Goal: Complete application form: Complete application form

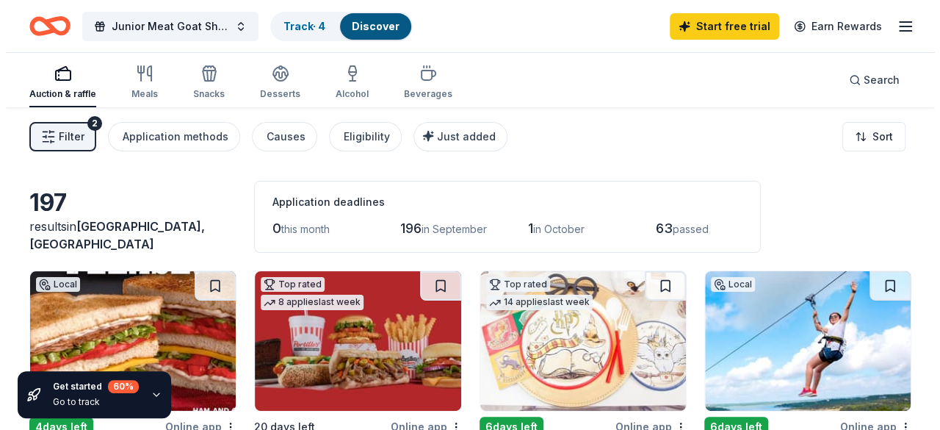
scroll to position [13, 0]
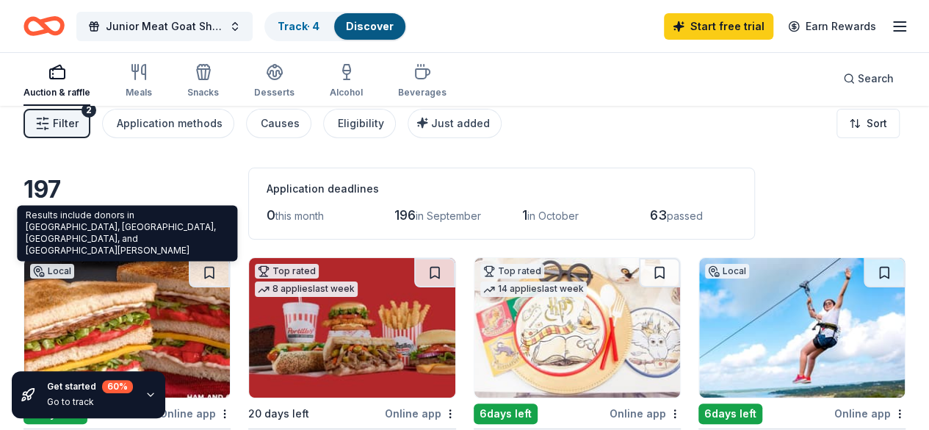
click at [131, 238] on span "Grape Creek, TX" at bounding box center [110, 222] width 175 height 32
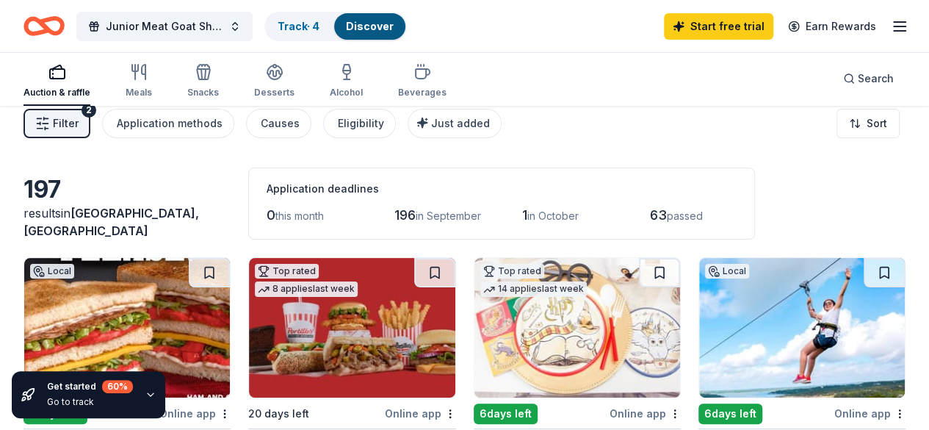
click at [156, 238] on span "Grape Creek, TX" at bounding box center [110, 222] width 175 height 32
click at [202, 27] on span "Junior Meat Goat Show Circuit Annual Banquet" at bounding box center [164, 27] width 117 height 18
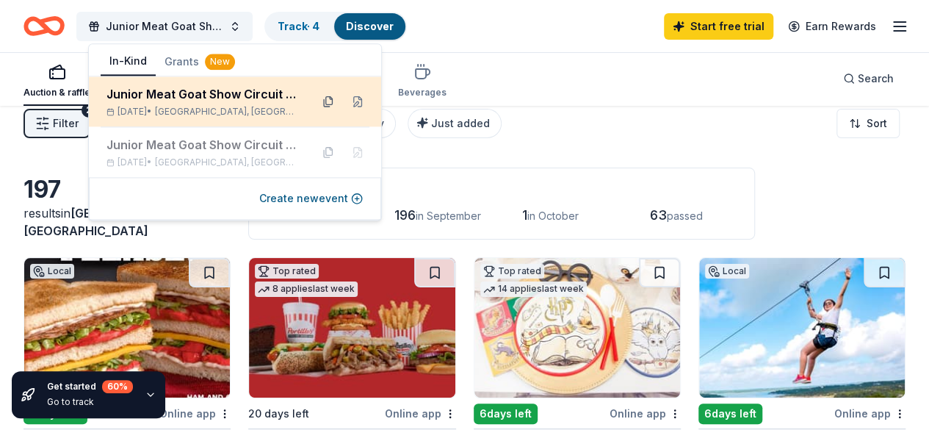
click at [326, 100] on button at bounding box center [327, 101] width 23 height 23
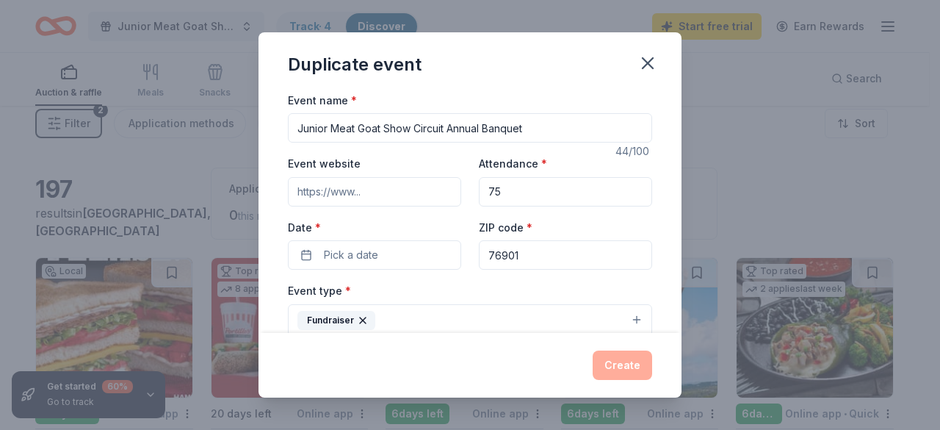
click at [523, 253] on input "76901" at bounding box center [565, 254] width 173 height 29
type input "76905"
click at [355, 250] on span "Pick a date" at bounding box center [351, 255] width 54 height 18
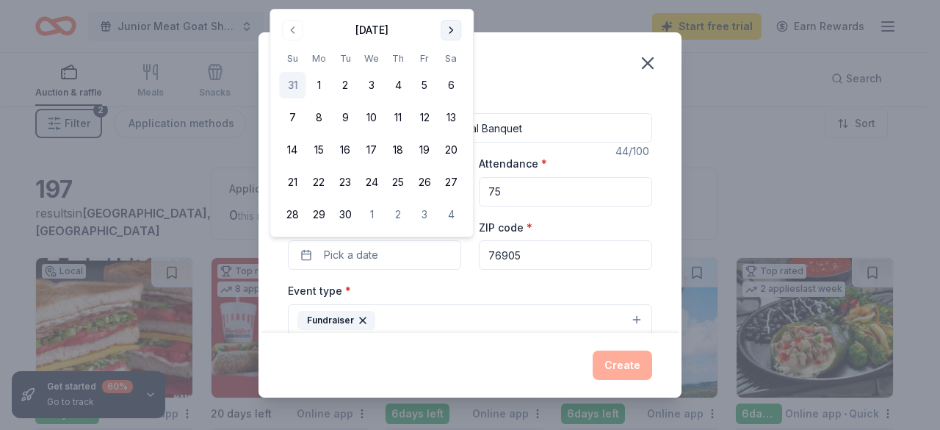
click at [458, 31] on button "Go to next month" at bounding box center [451, 30] width 21 height 21
click at [451, 88] on button "4" at bounding box center [451, 85] width 26 height 26
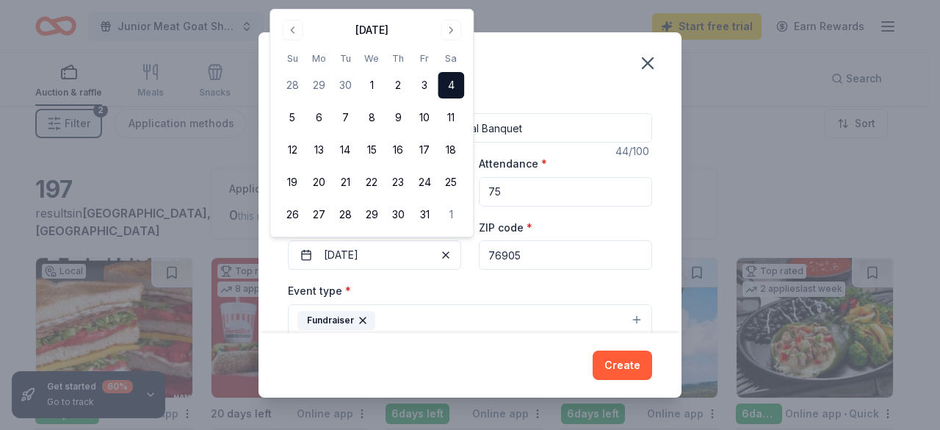
click at [561, 86] on div "Duplicate event" at bounding box center [469, 61] width 423 height 59
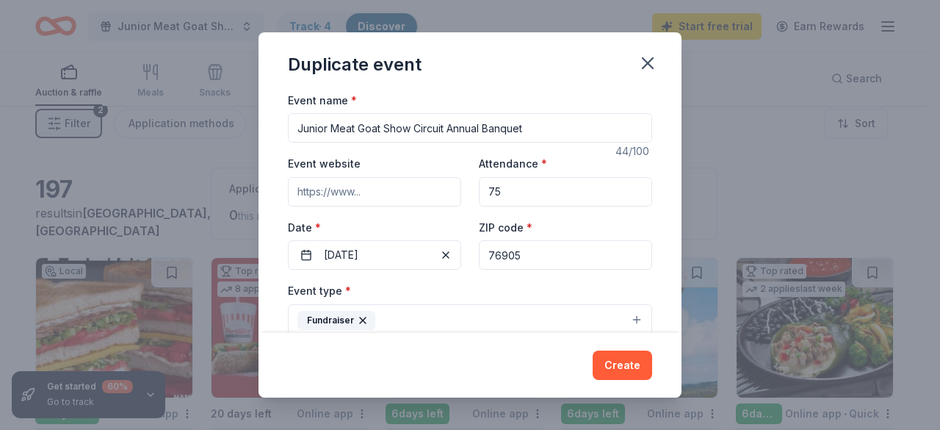
click at [357, 192] on input "Event website" at bounding box center [374, 191] width 173 height 29
type input "www.jmgsc.com"
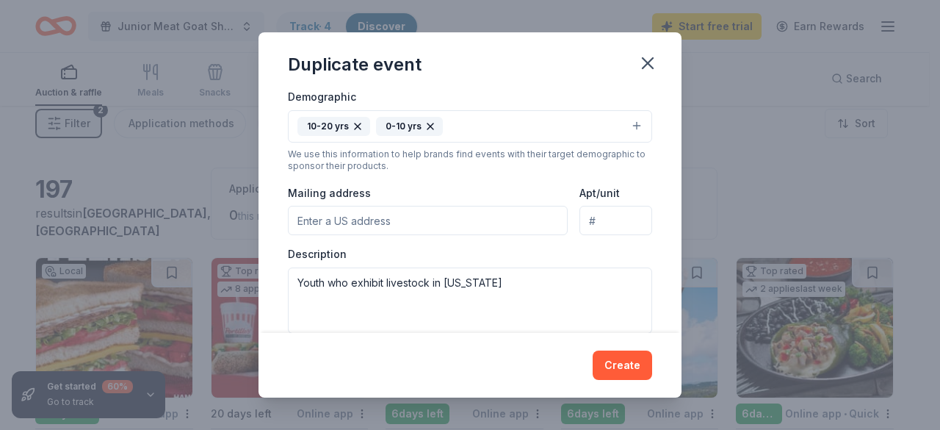
scroll to position [263, 0]
click at [628, 123] on button "10-20 yrs 0-10 yrs" at bounding box center [470, 124] width 364 height 32
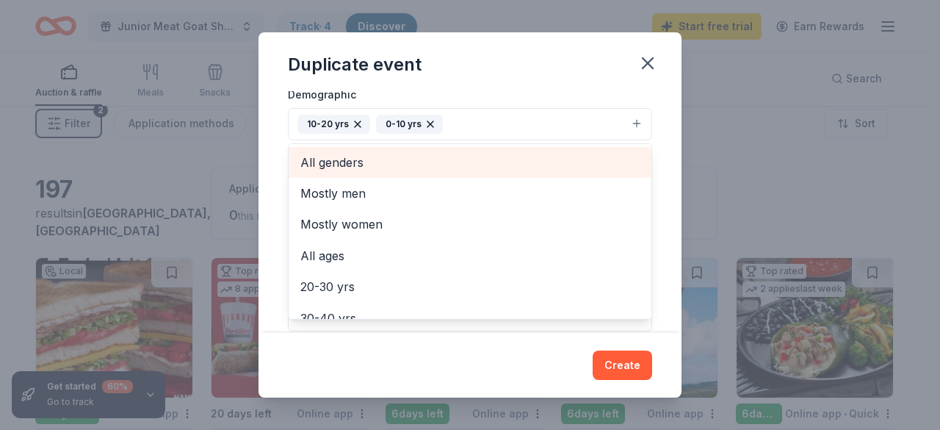
click at [574, 161] on span "All genders" at bounding box center [469, 162] width 339 height 19
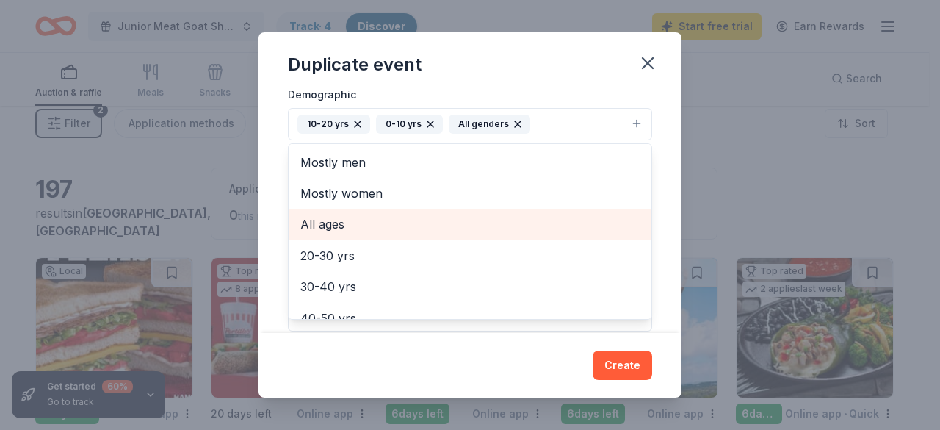
click at [529, 221] on span "All ages" at bounding box center [469, 223] width 339 height 19
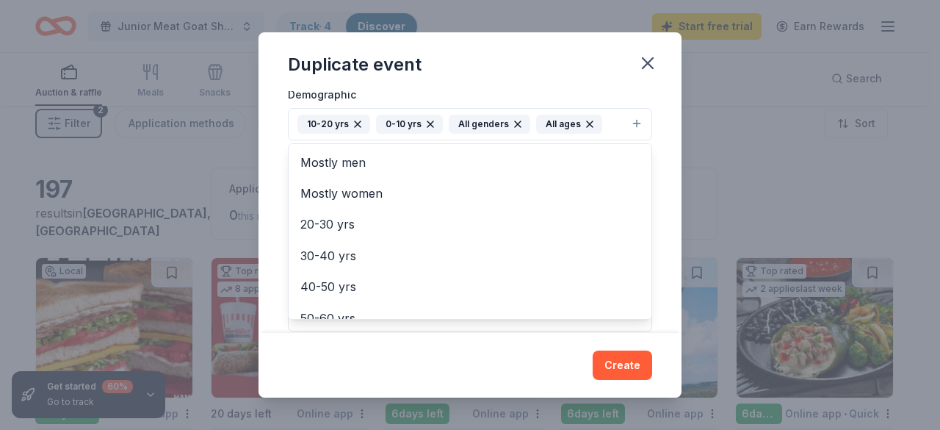
click at [665, 188] on div "Event name * Junior Meat Goat Show Circuit Annual Banquet 44 /100 Event website…" at bounding box center [469, 212] width 423 height 242
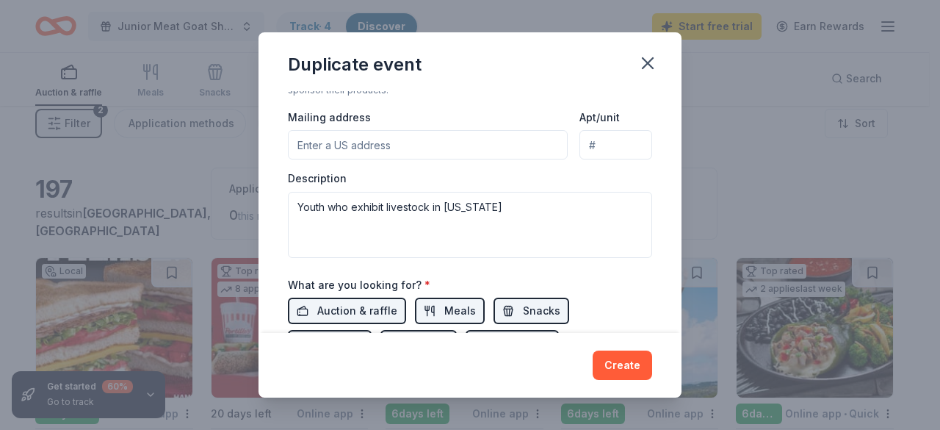
scroll to position [354, 0]
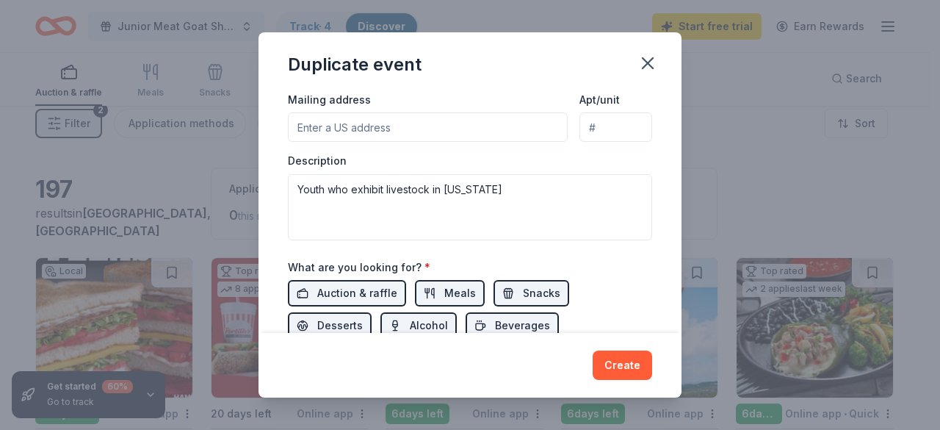
click at [475, 115] on input "Mailing address" at bounding box center [428, 126] width 280 height 29
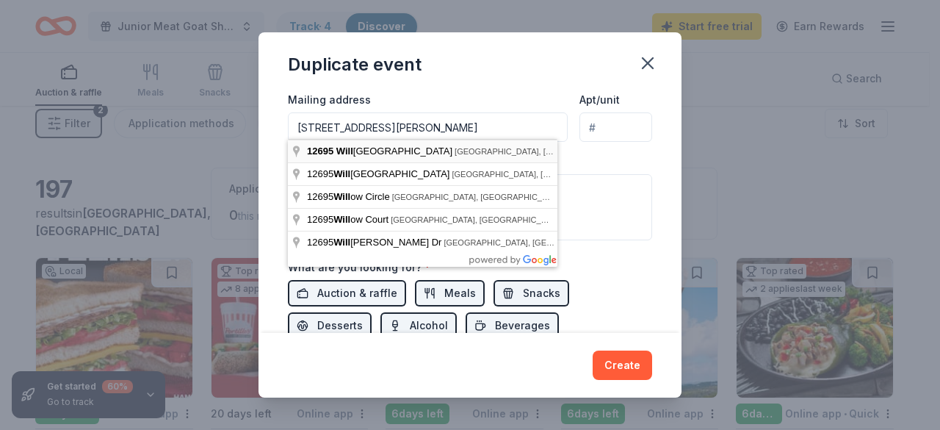
type input "12695 Willow Grove Road, Moody, TX, 76557"
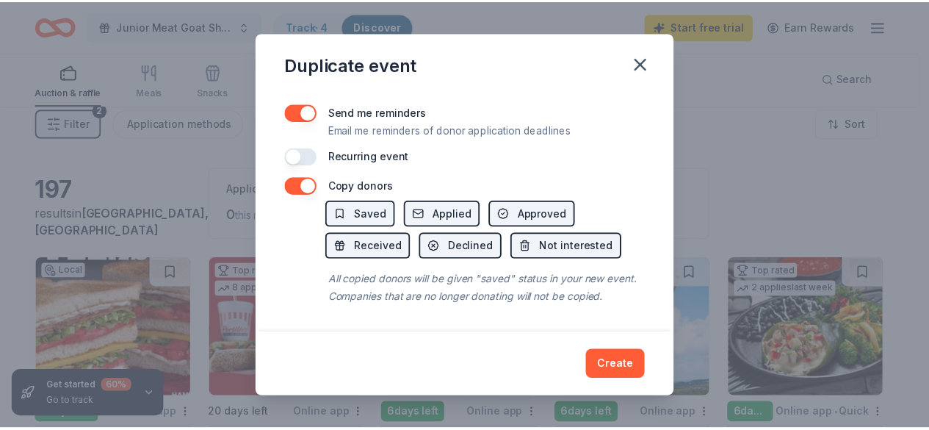
scroll to position [618, 0]
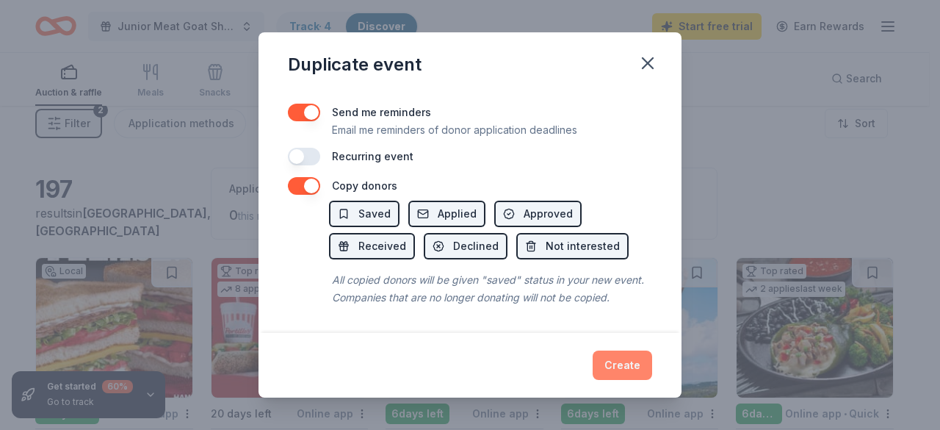
click at [639, 366] on button "Create" at bounding box center [622, 364] width 59 height 29
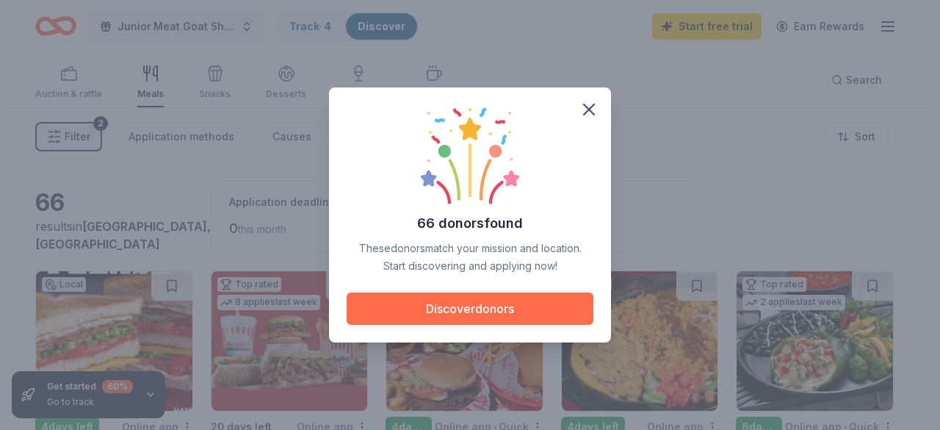
click at [430, 312] on button "Discover donors" at bounding box center [470, 308] width 247 height 32
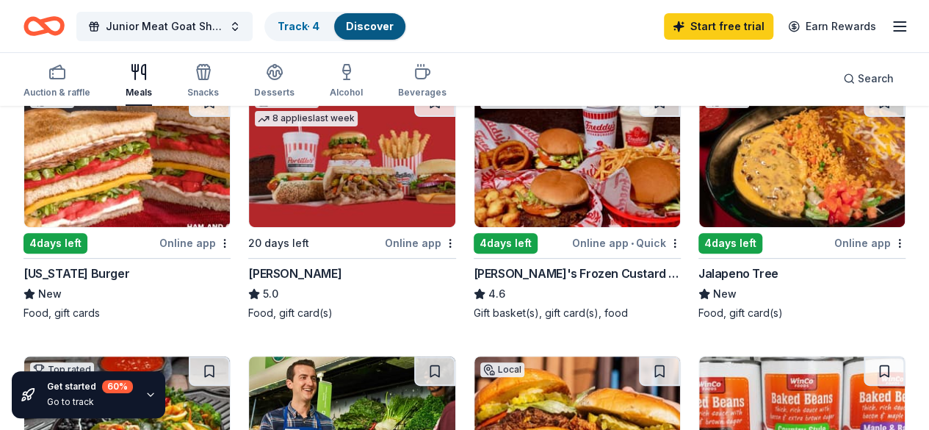
scroll to position [188, 0]
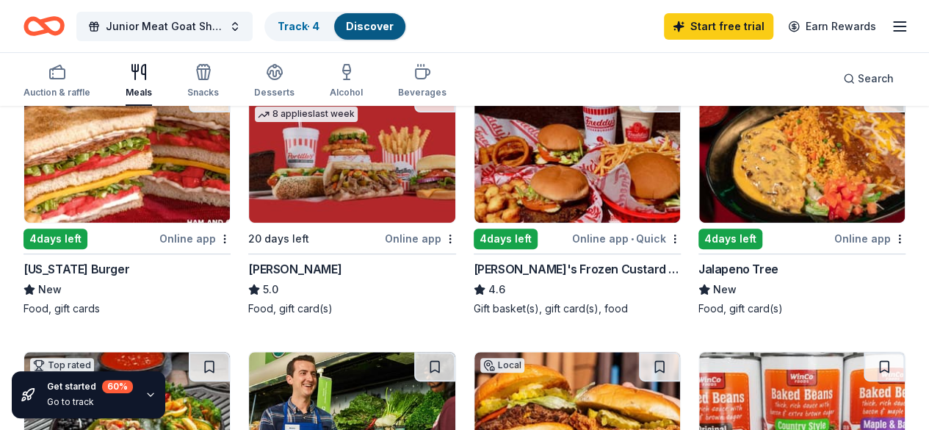
click at [493, 166] on img at bounding box center [577, 153] width 206 height 140
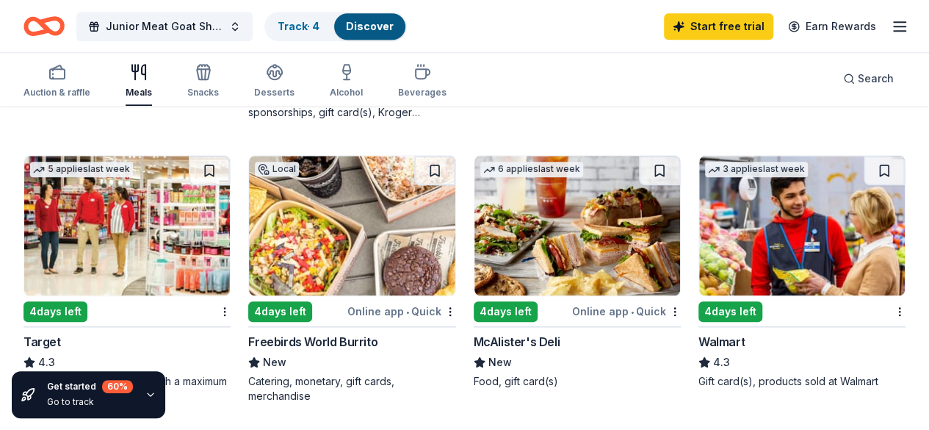
scroll to position [709, 0]
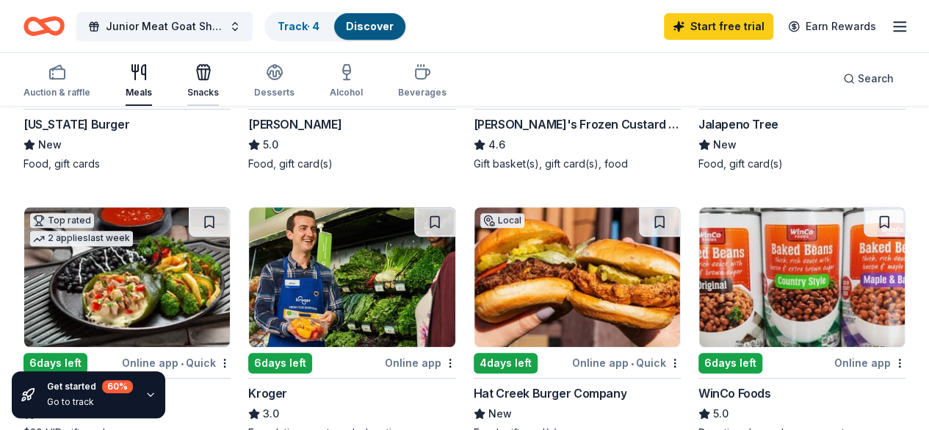
click at [212, 83] on div "Snacks" at bounding box center [203, 80] width 32 height 35
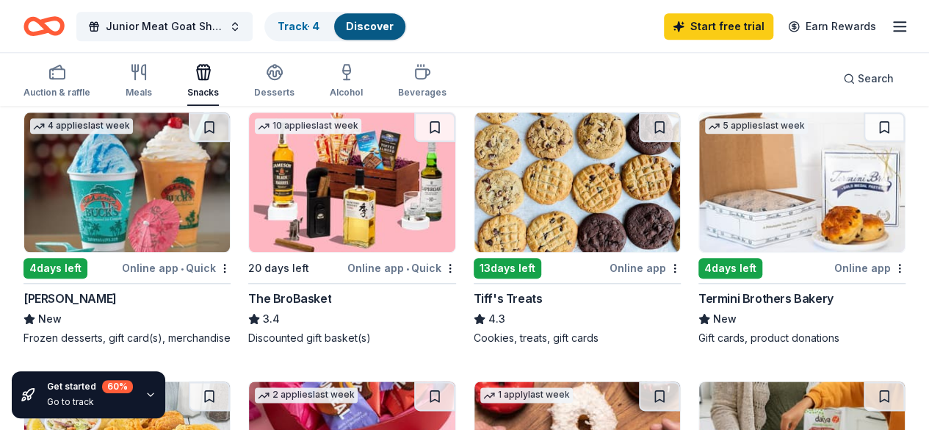
scroll to position [713, 0]
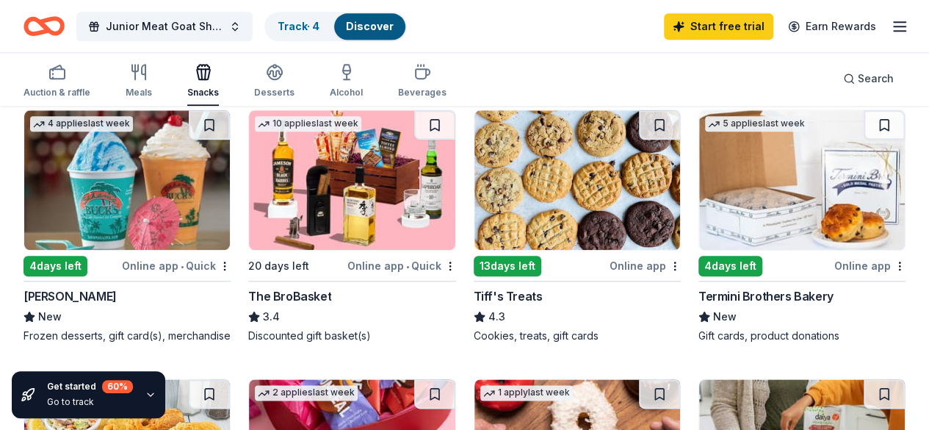
click at [474, 189] on img at bounding box center [577, 180] width 206 height 140
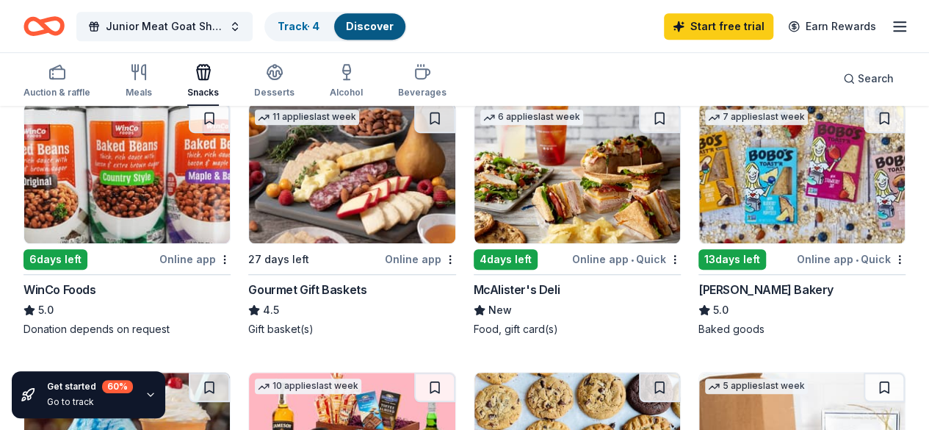
scroll to position [441, 0]
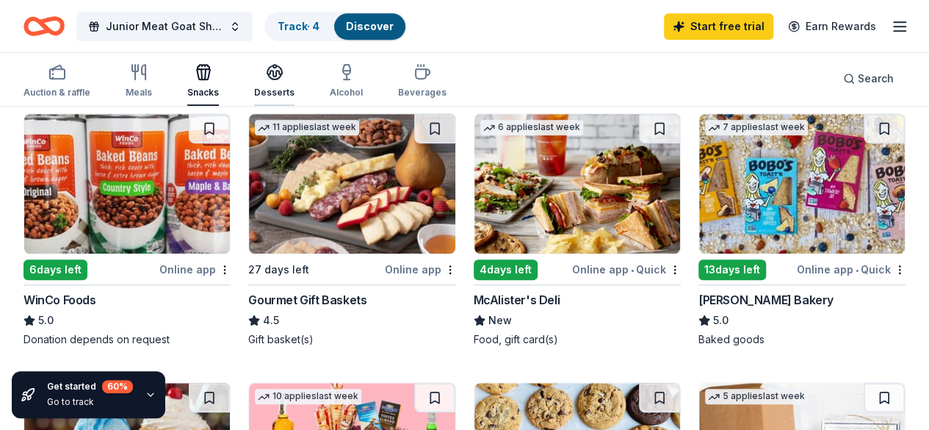
click at [280, 87] on div "Desserts" at bounding box center [274, 93] width 40 height 12
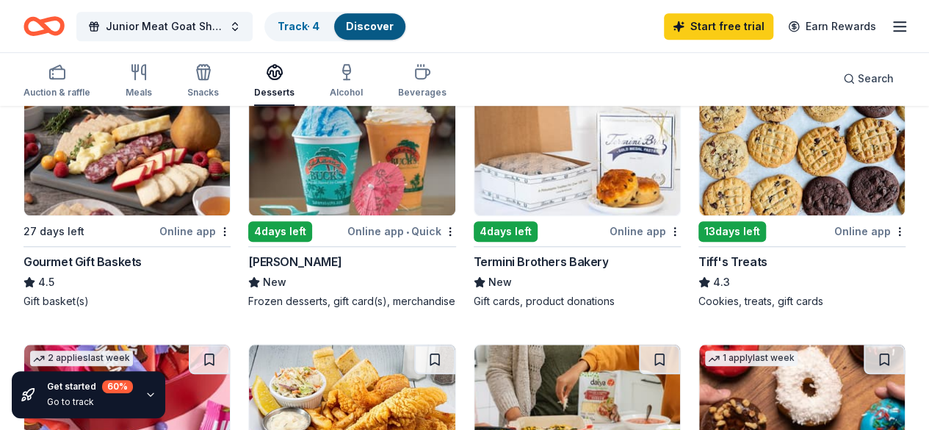
scroll to position [461, 0]
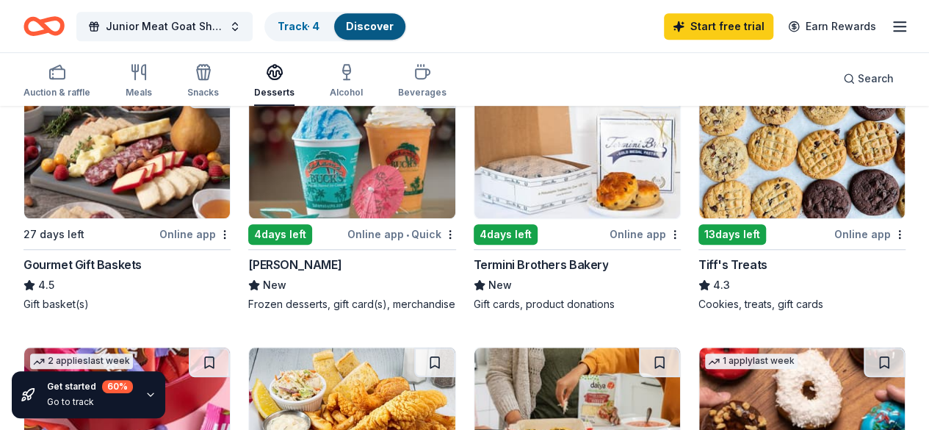
click at [248, 258] on div "[PERSON_NAME]" at bounding box center [294, 265] width 93 height 18
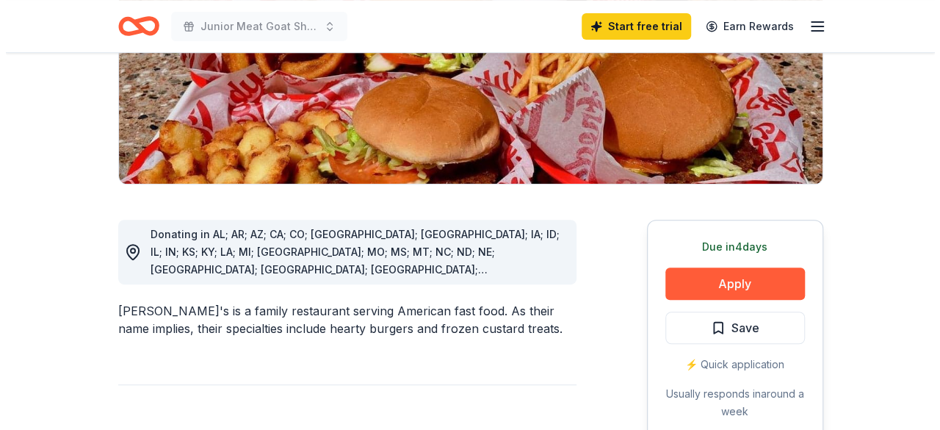
scroll to position [300, 0]
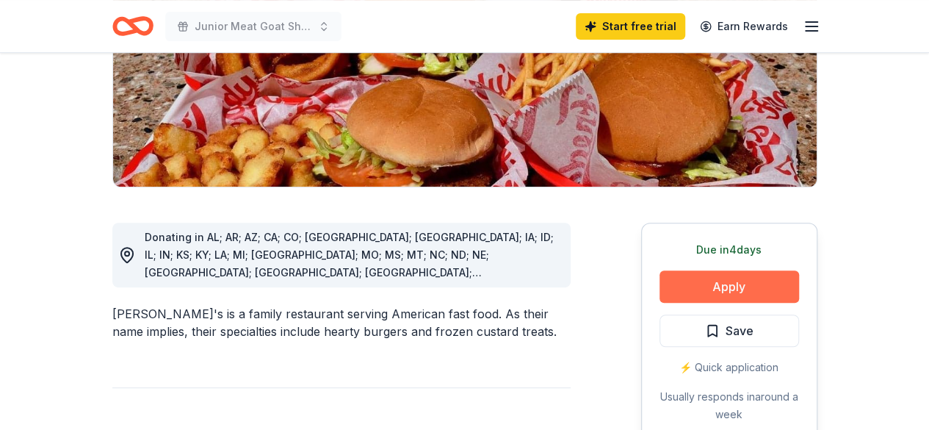
click at [745, 270] on button "Apply" at bounding box center [729, 286] width 140 height 32
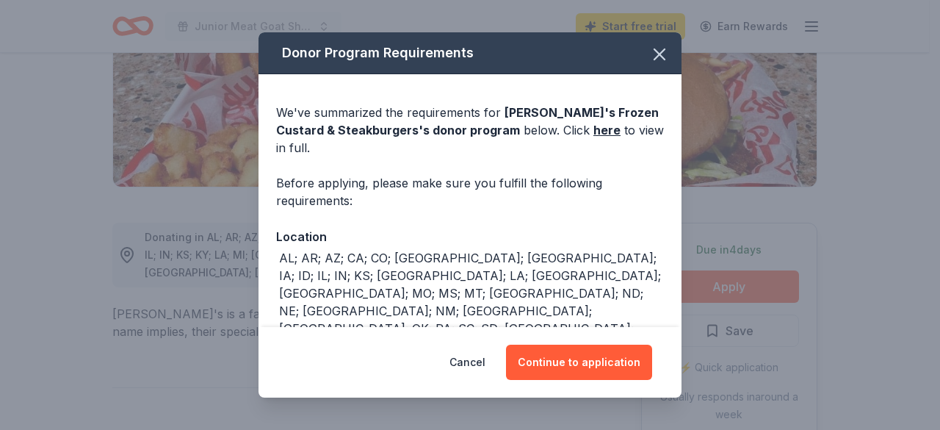
scroll to position [35, 0]
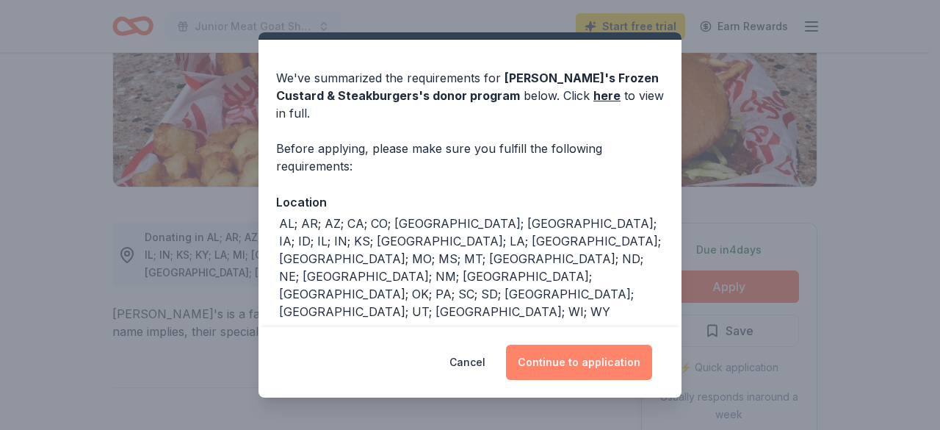
click at [604, 355] on button "Continue to application" at bounding box center [579, 361] width 146 height 35
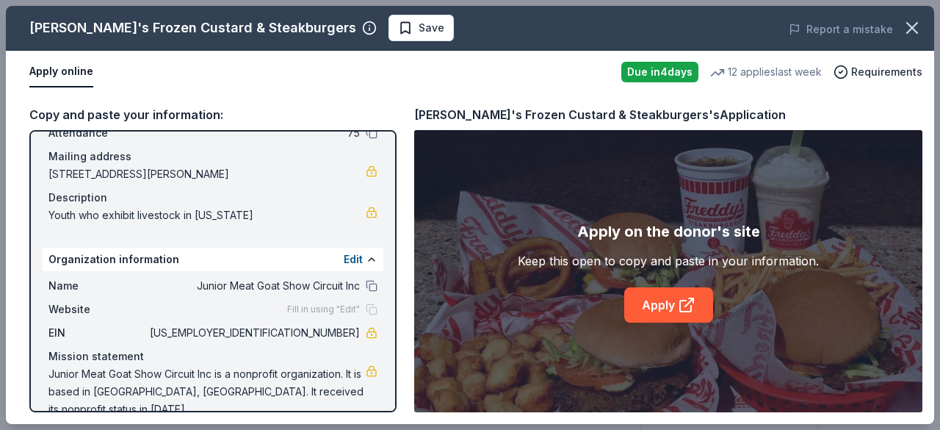
scroll to position [120, 0]
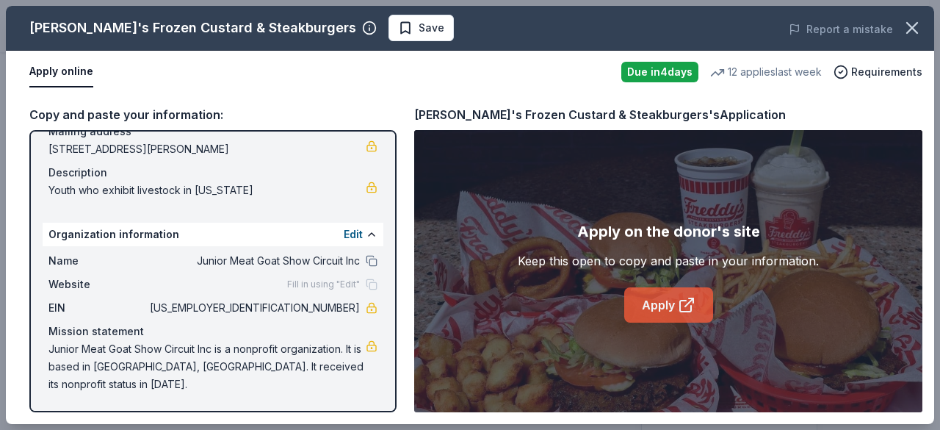
click at [699, 307] on link "Apply" at bounding box center [668, 304] width 89 height 35
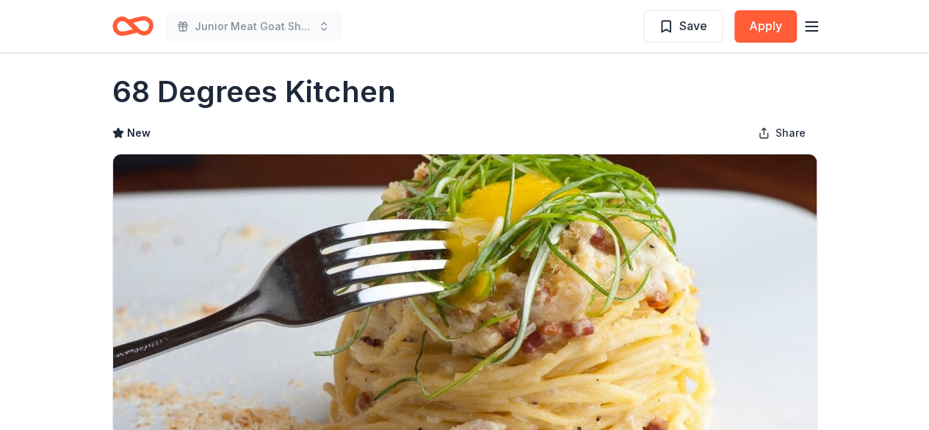
scroll to position [13, 0]
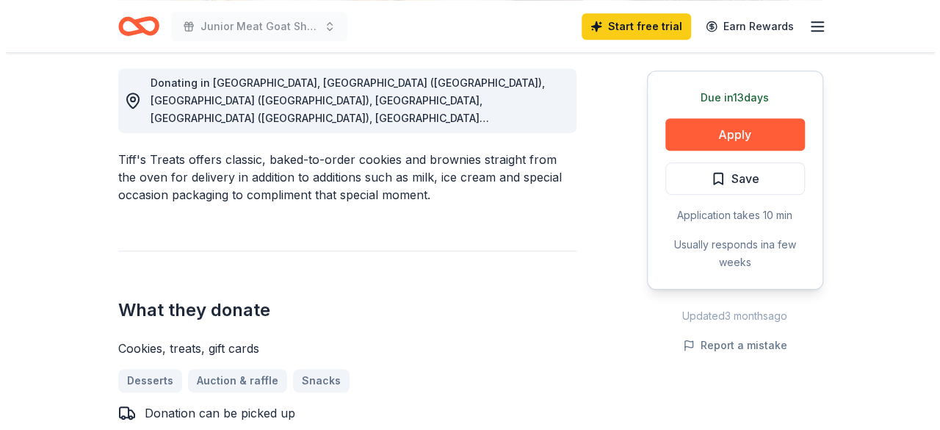
scroll to position [416, 0]
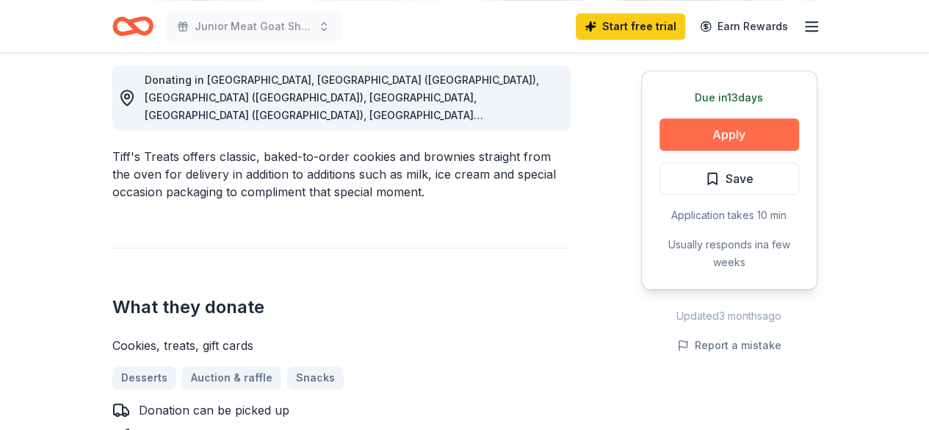
click at [727, 124] on button "Apply" at bounding box center [729, 134] width 140 height 32
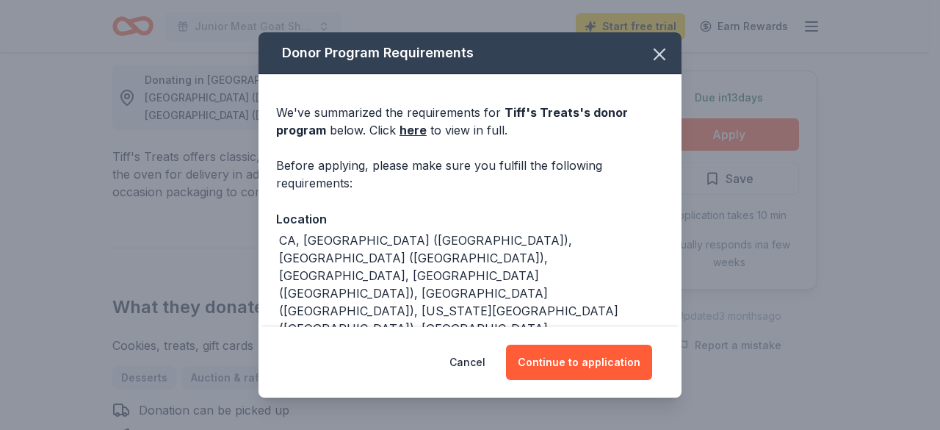
click at [686, 162] on div "Donor Program Requirements We've summarized the requirements for Tiff's Treats …" at bounding box center [470, 215] width 940 height 430
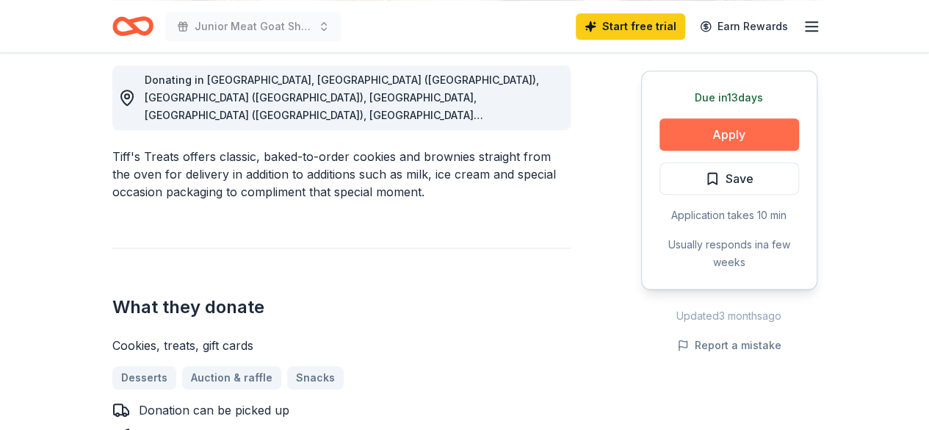
click at [722, 130] on button "Apply" at bounding box center [729, 134] width 140 height 32
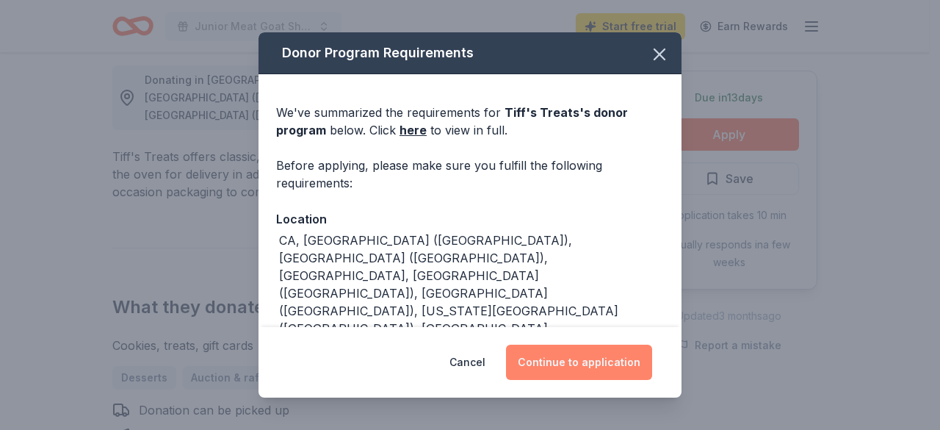
click at [573, 371] on button "Continue to application" at bounding box center [579, 361] width 146 height 35
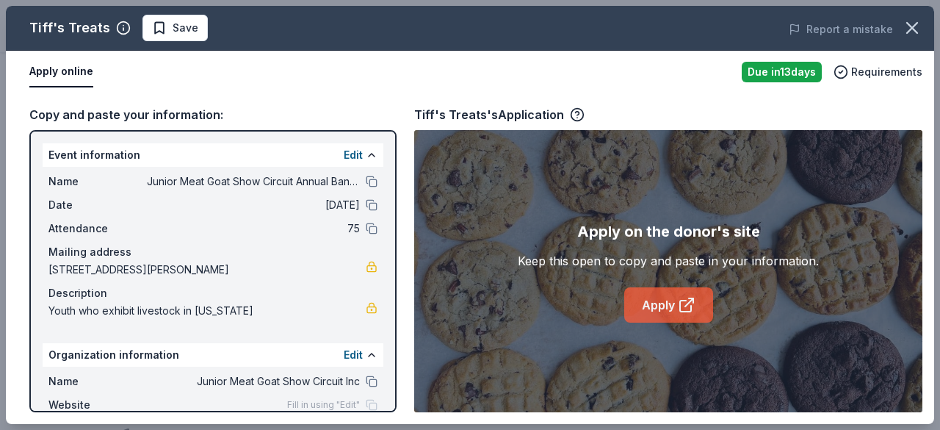
click at [656, 306] on link "Apply" at bounding box center [668, 304] width 89 height 35
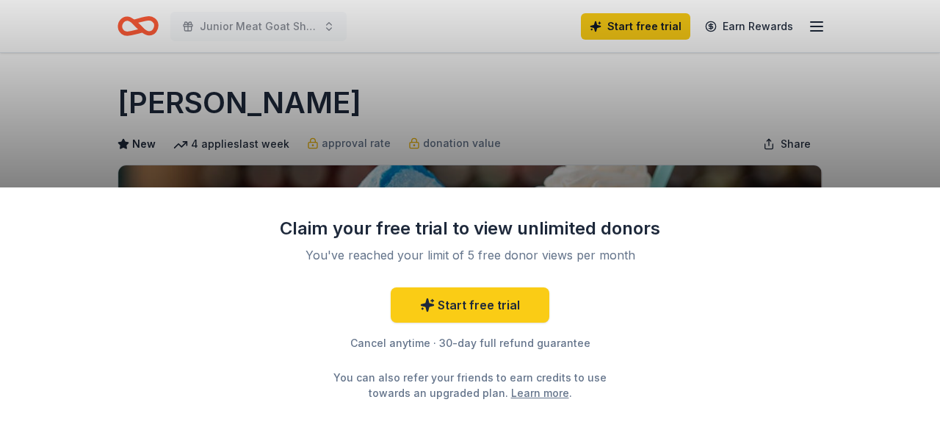
click at [570, 113] on div "Claim your free trial to view unlimited donors You've reached your limit of 5 f…" at bounding box center [470, 215] width 940 height 430
